Goal: Task Accomplishment & Management: Use online tool/utility

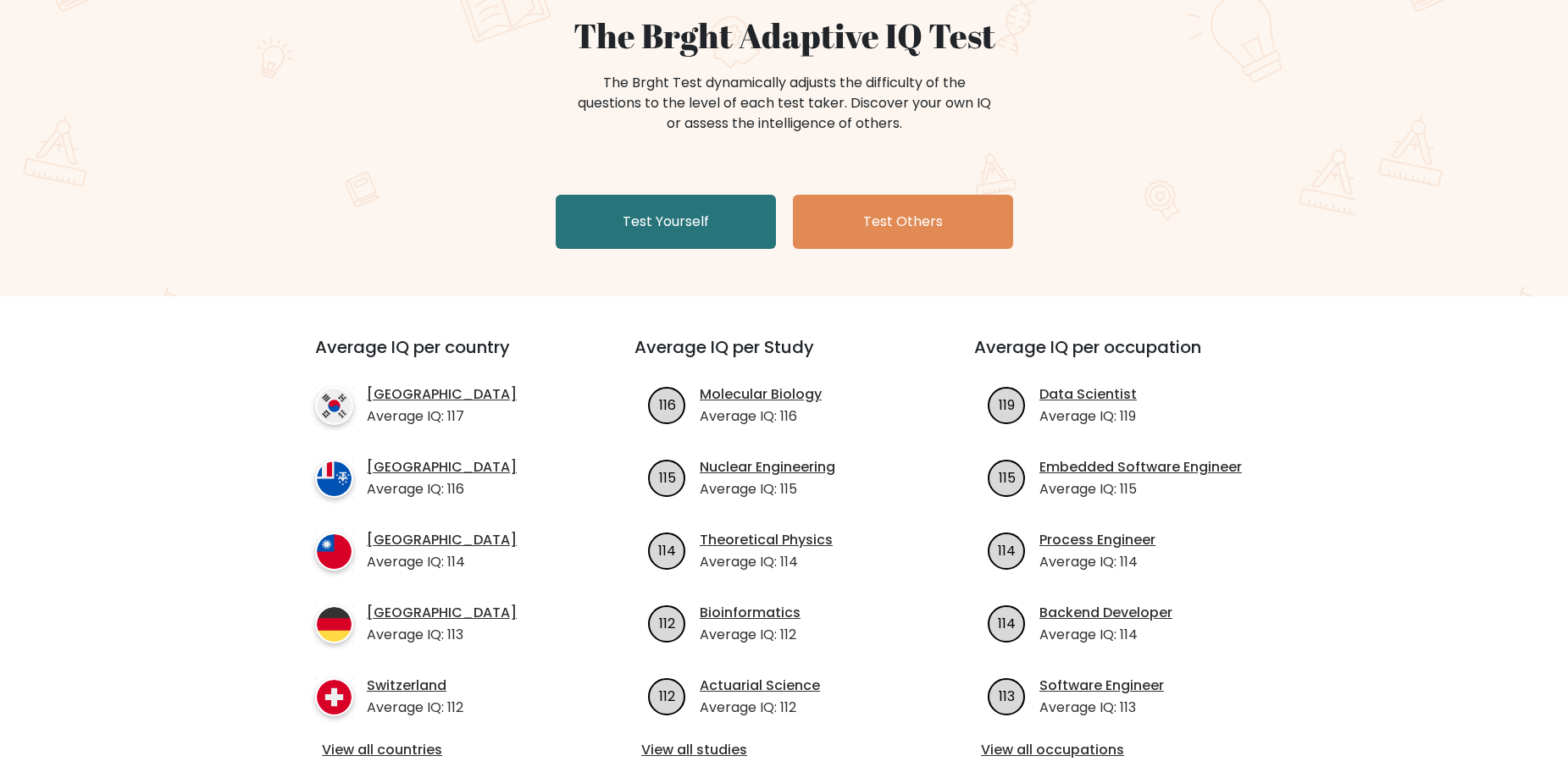
scroll to position [170, 0]
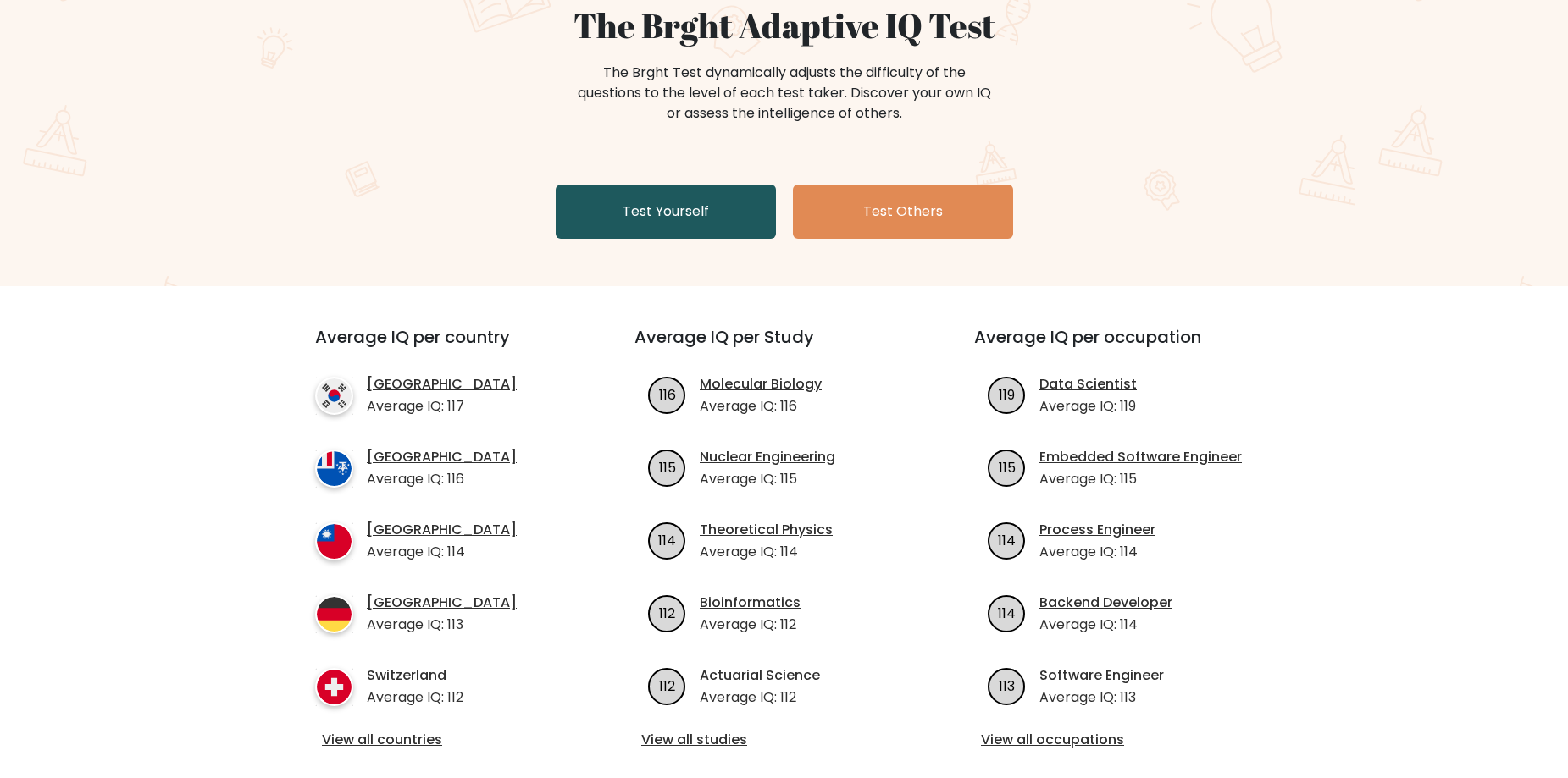
click at [675, 240] on div "The Brght Adaptive IQ Test The Brght Test dynamically adjusts the difficulty of…" at bounding box center [784, 126] width 847 height 240
click at [673, 218] on link "Test Yourself" at bounding box center [665, 211] width 220 height 54
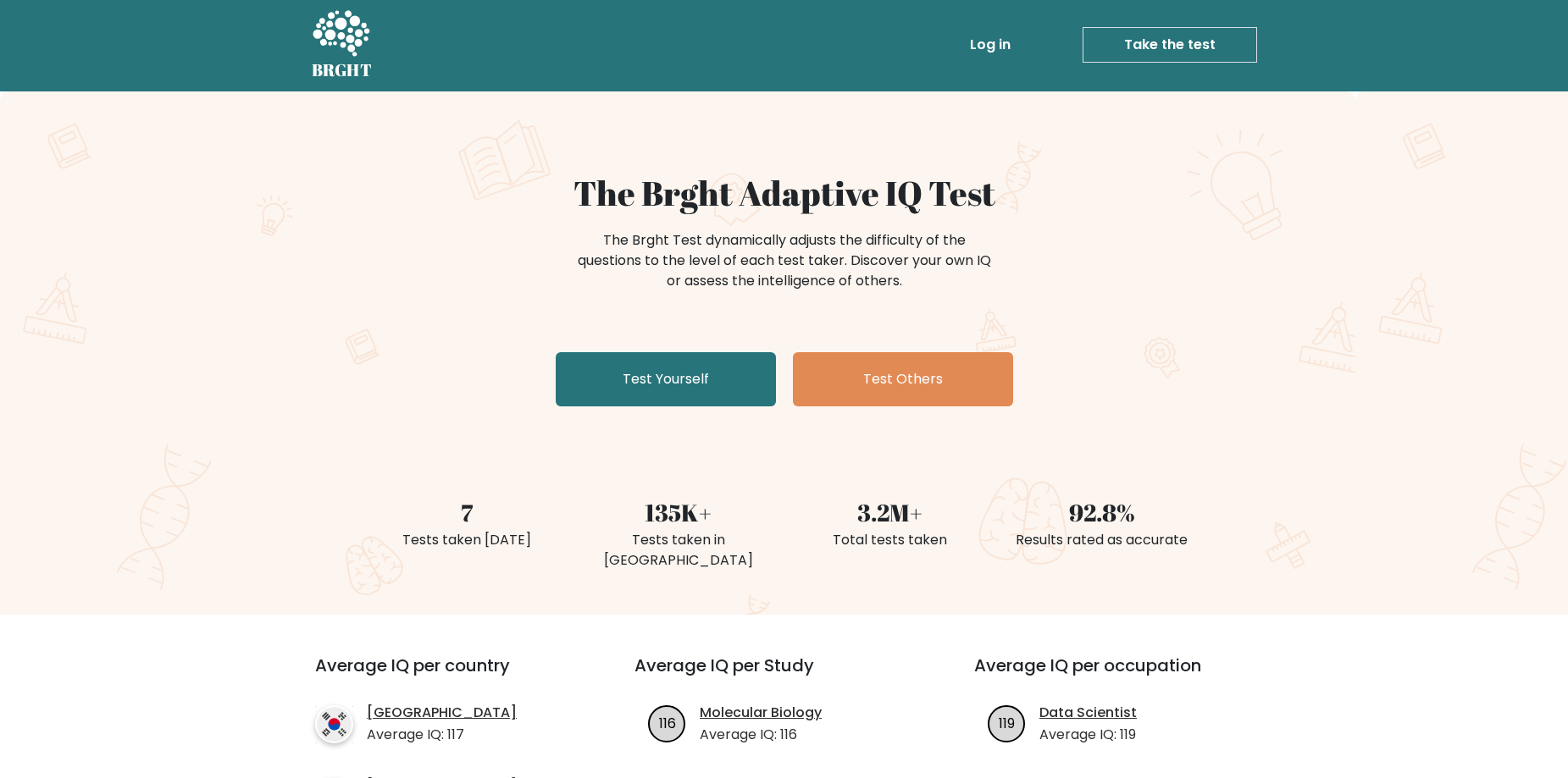
scroll to position [0, 0]
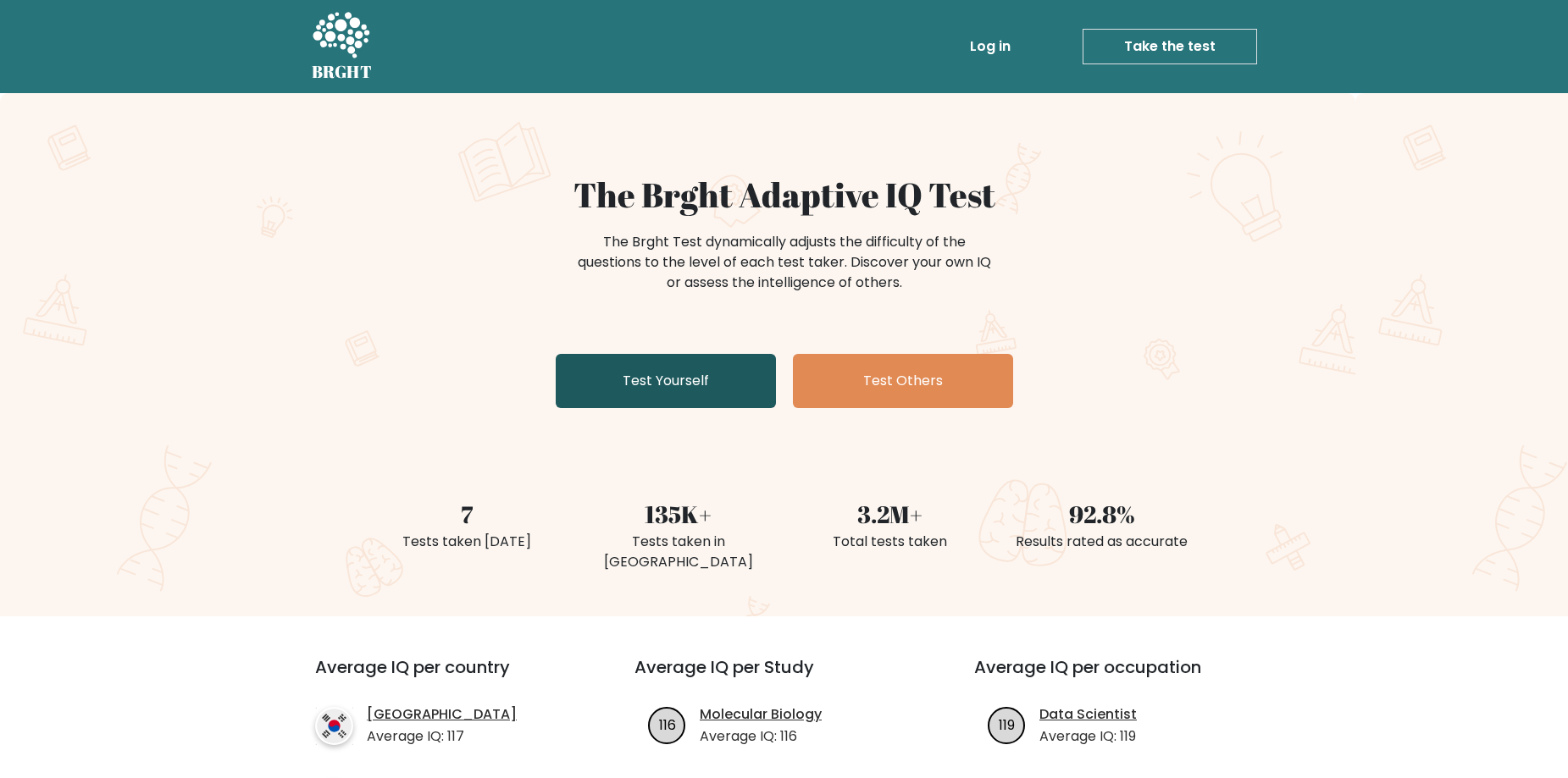
click at [660, 360] on link "Test Yourself" at bounding box center [665, 380] width 220 height 54
click at [1174, 58] on link "Take the test" at bounding box center [1169, 47] width 174 height 35
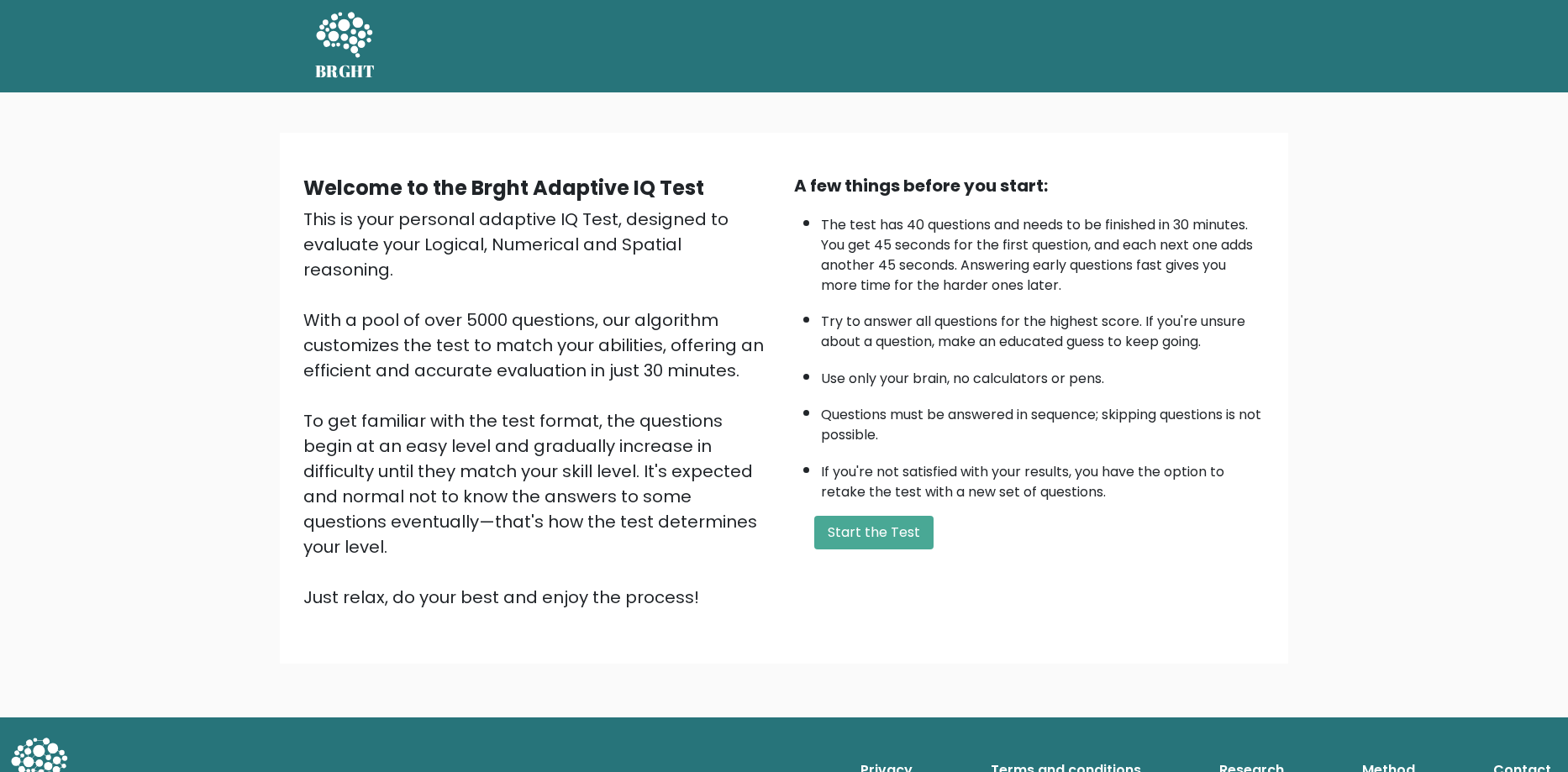
click at [891, 512] on div "A few things before you start: The test has 40 questions and needs to be finish…" at bounding box center [1029, 391] width 490 height 437
click at [888, 526] on button "Start the Test" at bounding box center [873, 533] width 119 height 33
click at [892, 528] on button "Start the Test" at bounding box center [873, 533] width 119 height 33
click at [899, 539] on button "Start the Test" at bounding box center [873, 533] width 119 height 33
click at [887, 524] on button "Start the Test" at bounding box center [873, 533] width 119 height 33
